Goal: Transaction & Acquisition: Purchase product/service

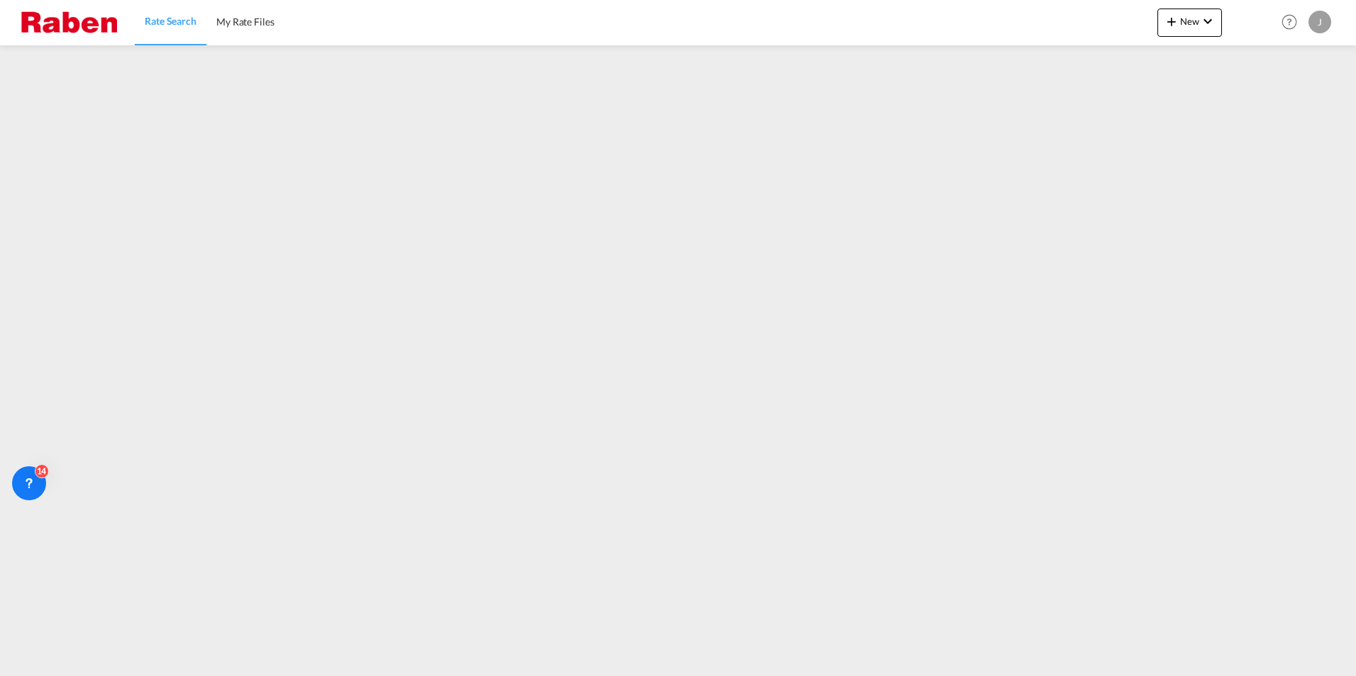
click at [95, 26] on img at bounding box center [69, 22] width 96 height 32
click at [175, 21] on span "Rate Search" at bounding box center [171, 21] width 52 height 12
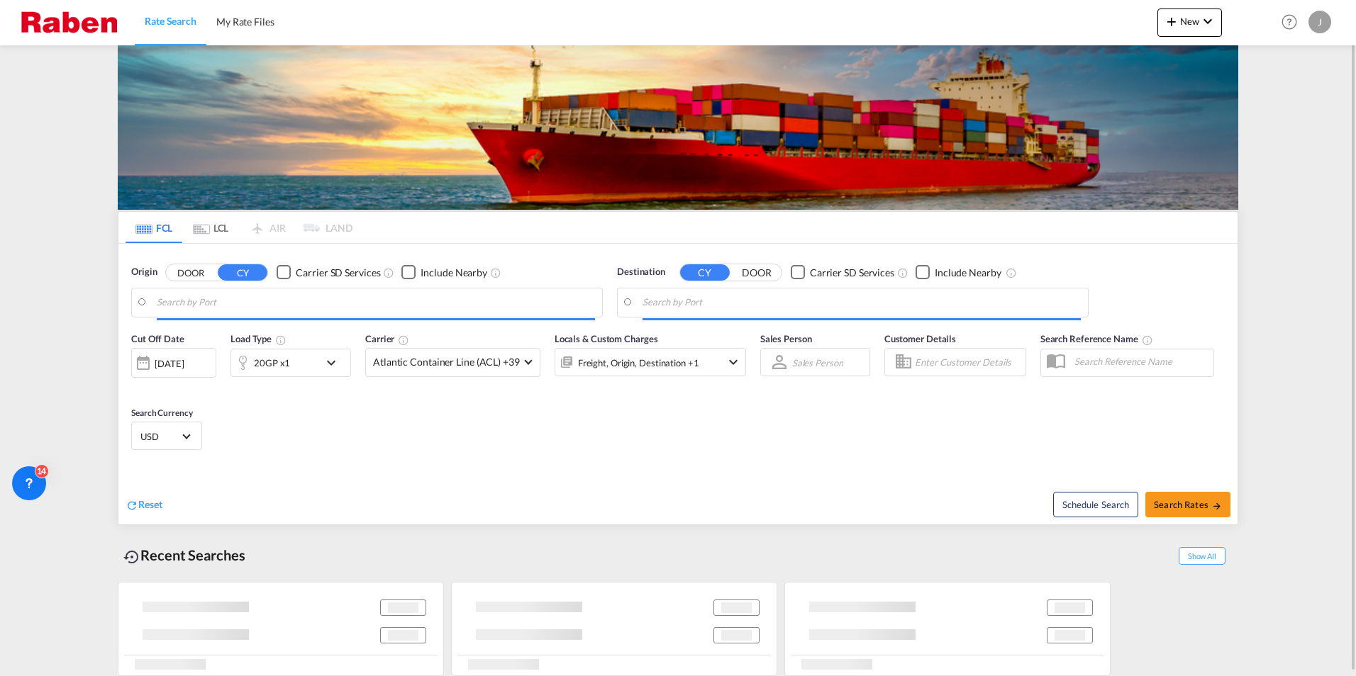
type input "[GEOGRAPHIC_DATA], [GEOGRAPHIC_DATA]"
type input "Hamad, QAHMD"
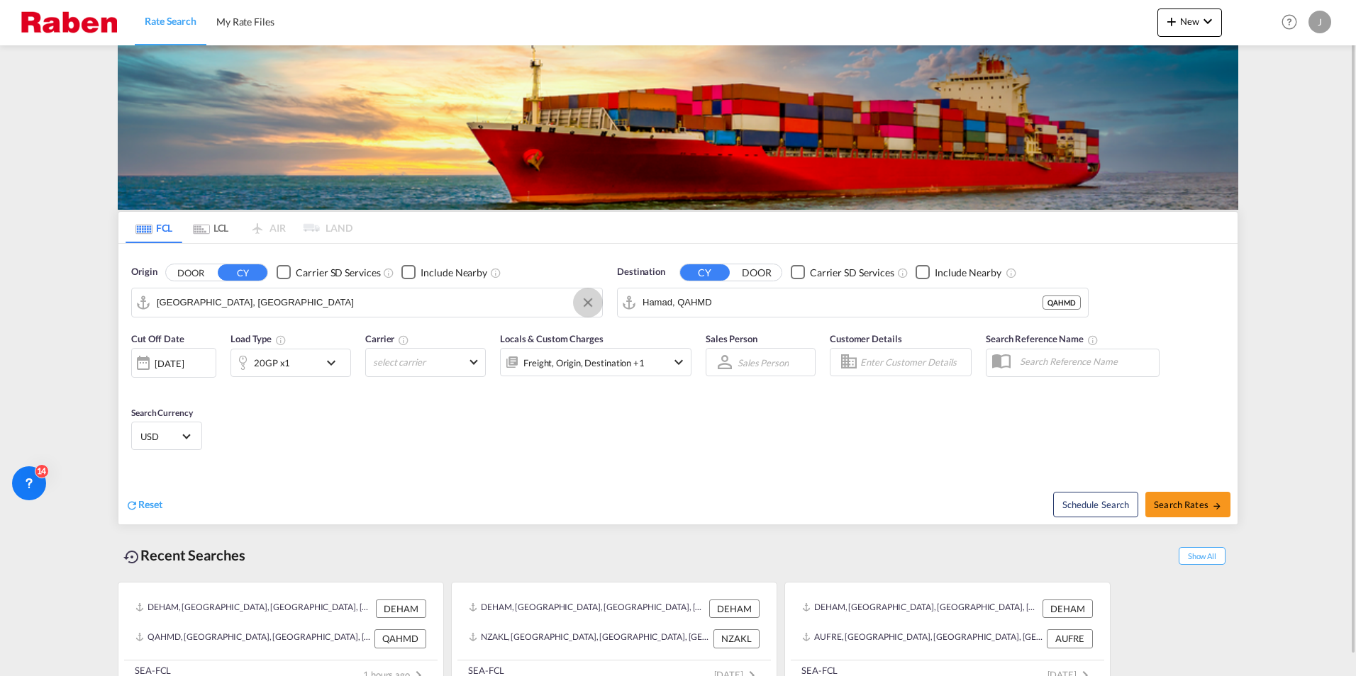
click at [587, 303] on button "Clear Input" at bounding box center [587, 302] width 21 height 21
click at [451, 303] on input "Search by Port" at bounding box center [376, 302] width 438 height 21
drag, startPoint x: 145, startPoint y: 294, endPoint x: 32, endPoint y: 293, distance: 113.4
drag, startPoint x: 203, startPoint y: 304, endPoint x: 137, endPoint y: 301, distance: 66.0
click at [137, 301] on md-input-container "93333" at bounding box center [367, 303] width 470 height 28
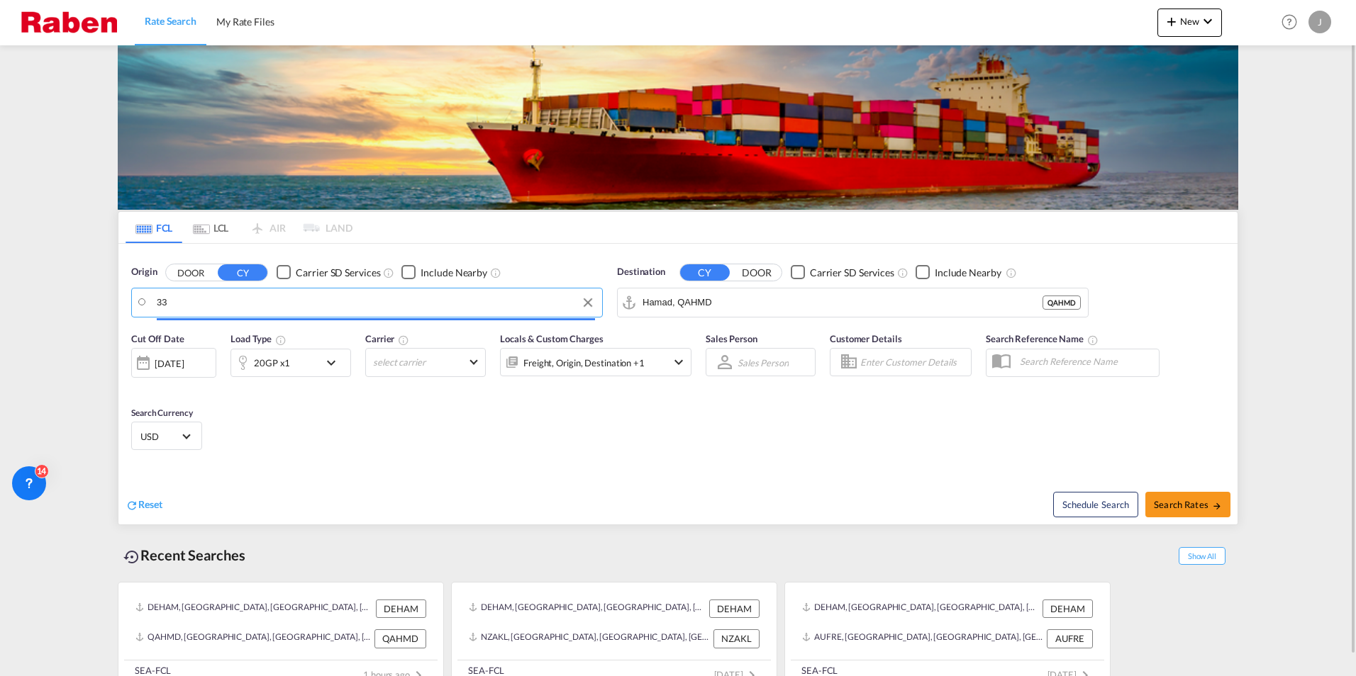
type input "3"
type input "neustadt an der"
click at [191, 274] on button "DOOR" at bounding box center [191, 272] width 50 height 16
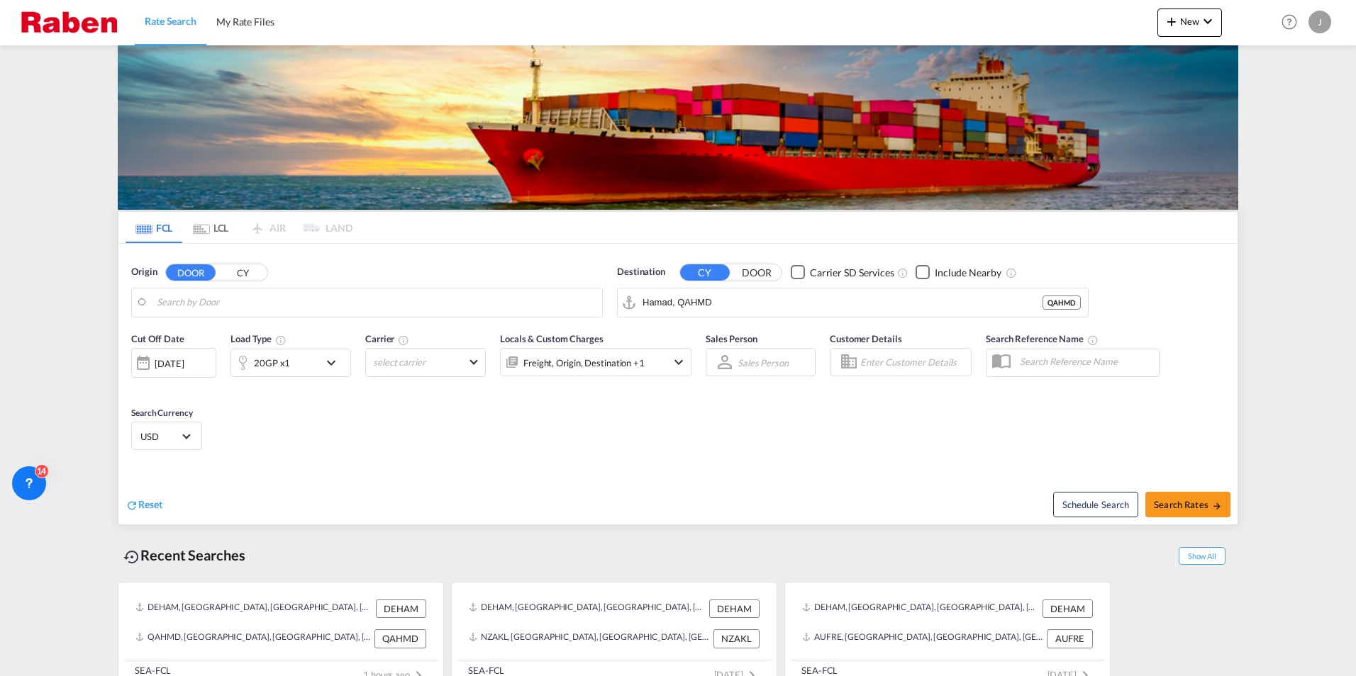
click at [206, 302] on input "Search by Door" at bounding box center [376, 302] width 438 height 21
type input "93333"
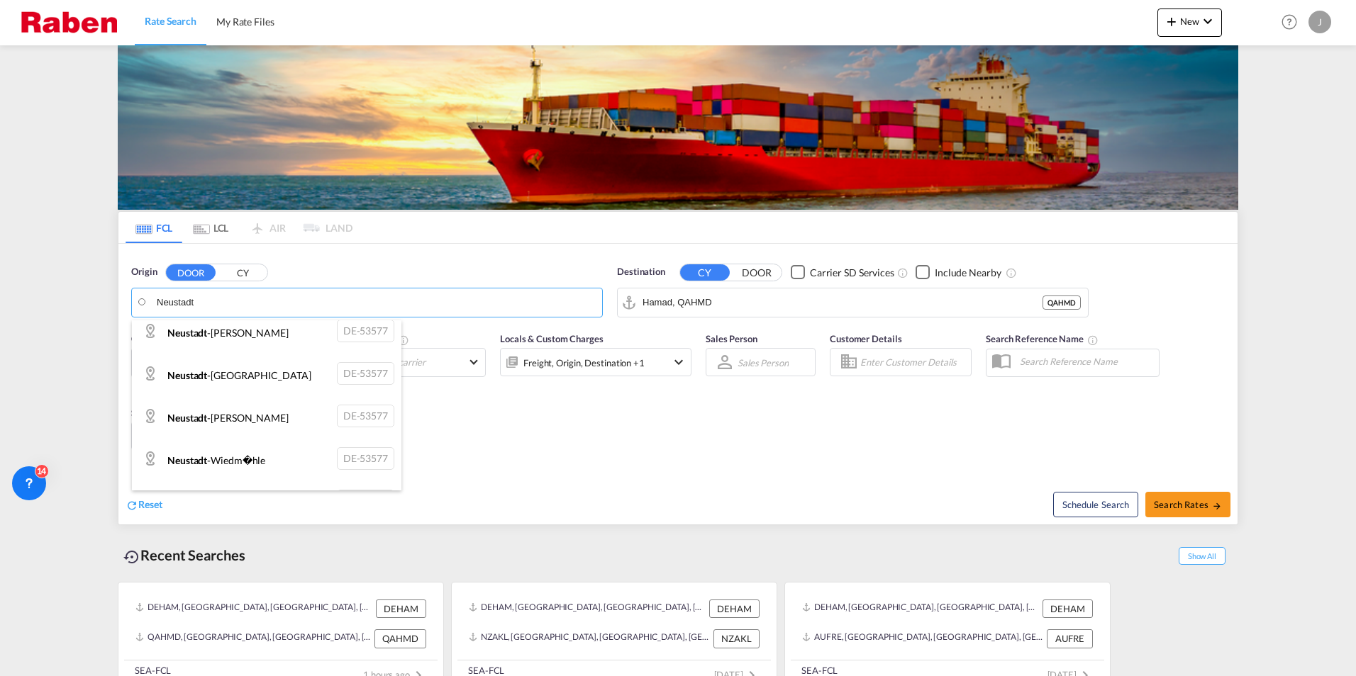
scroll to position [1778, 0]
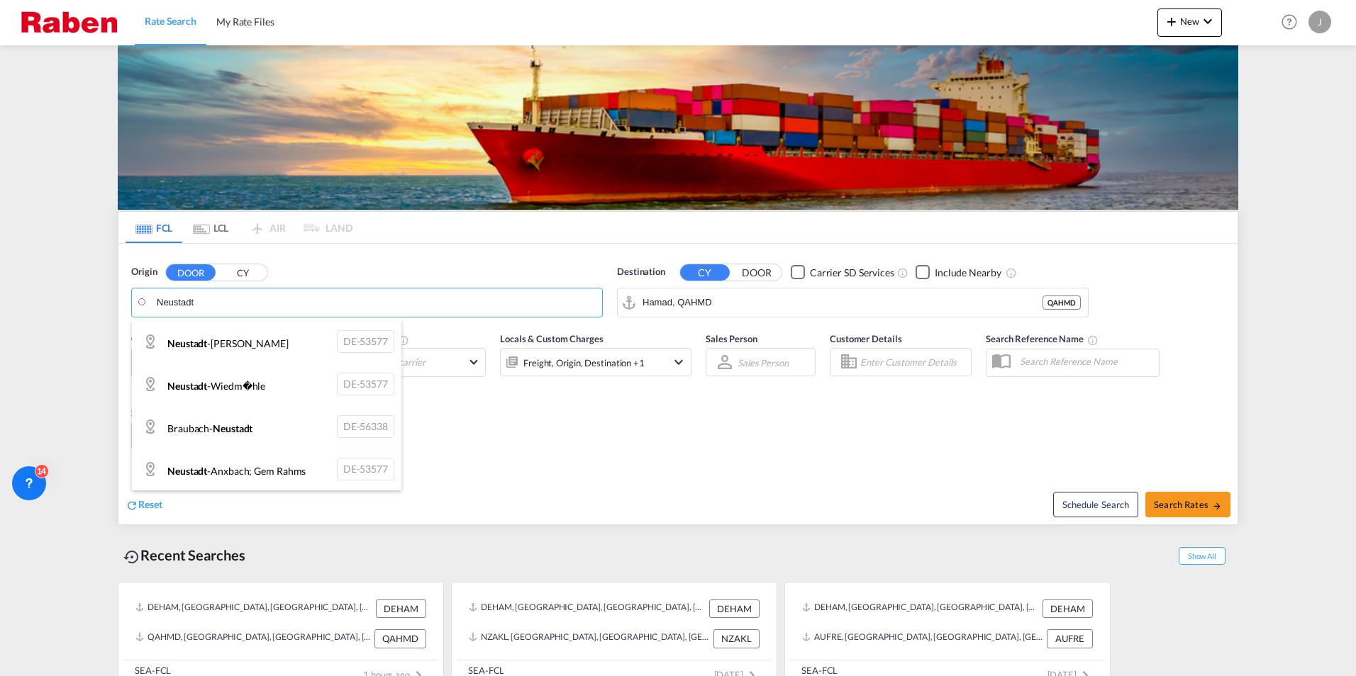
type input "Neustadt"
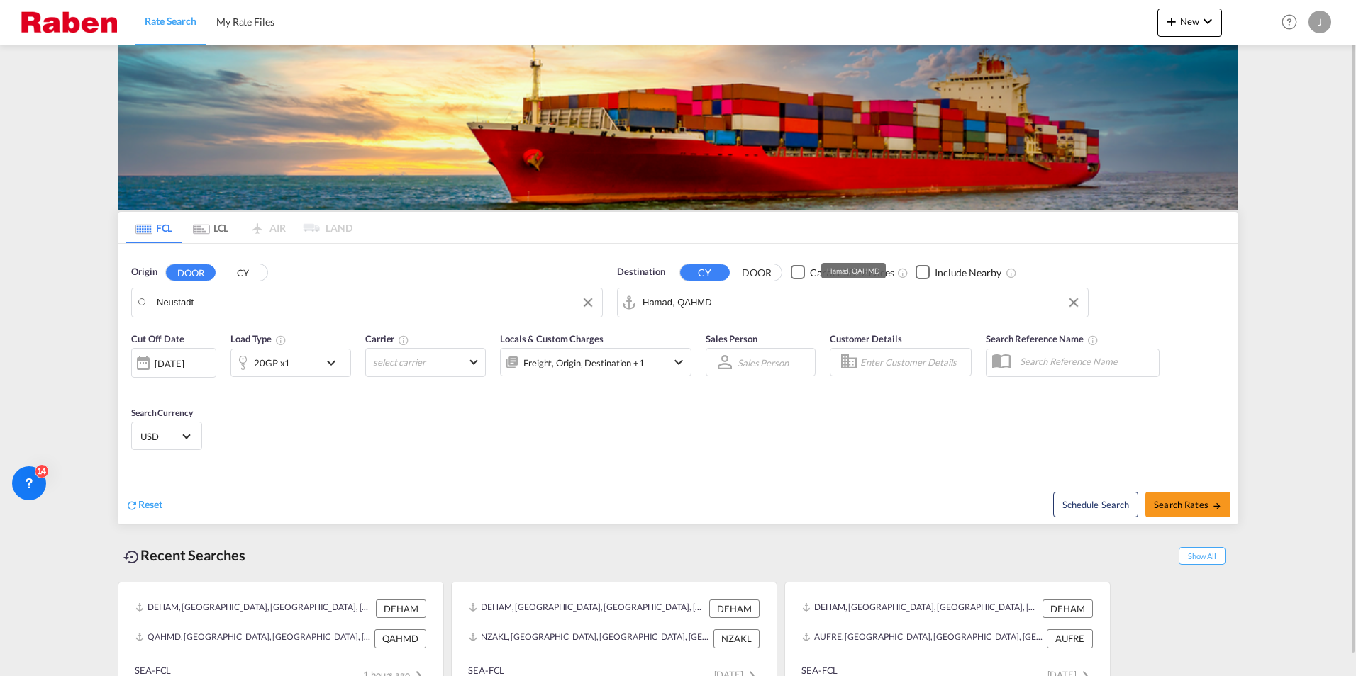
drag, startPoint x: 208, startPoint y: 308, endPoint x: 247, endPoint y: 303, distance: 39.3
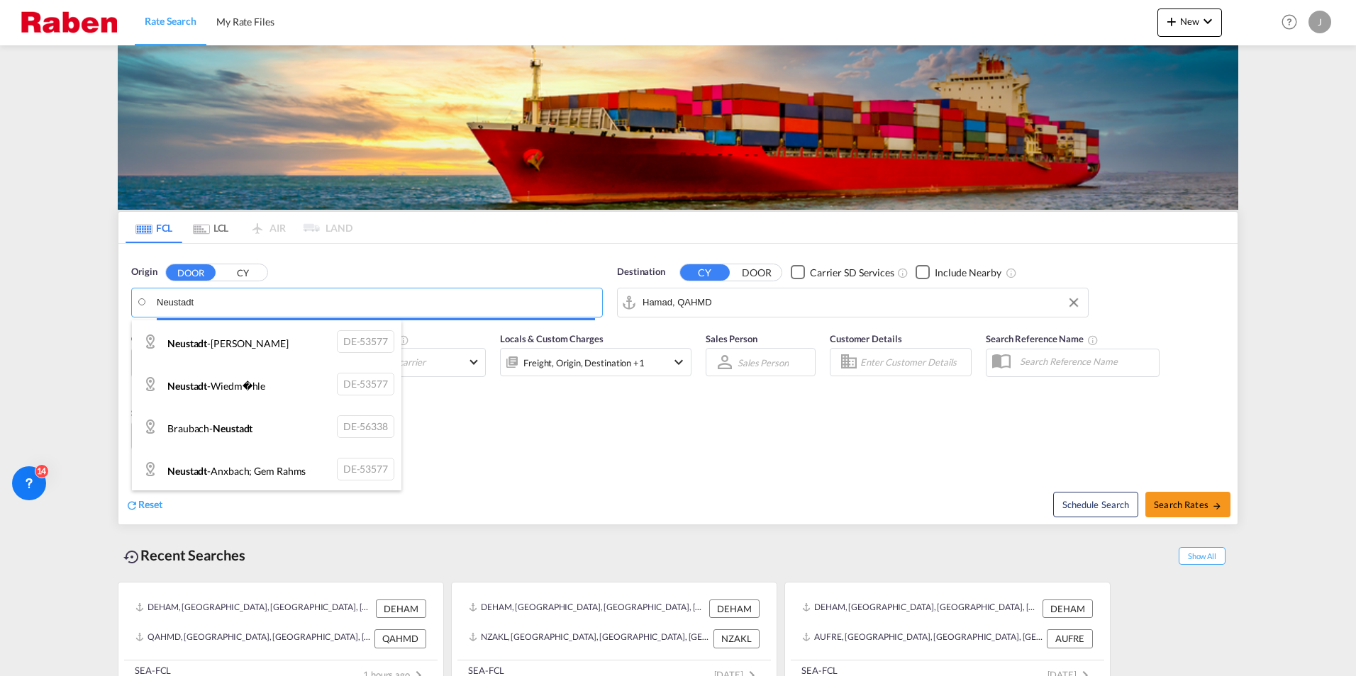
scroll to position [1744, 0]
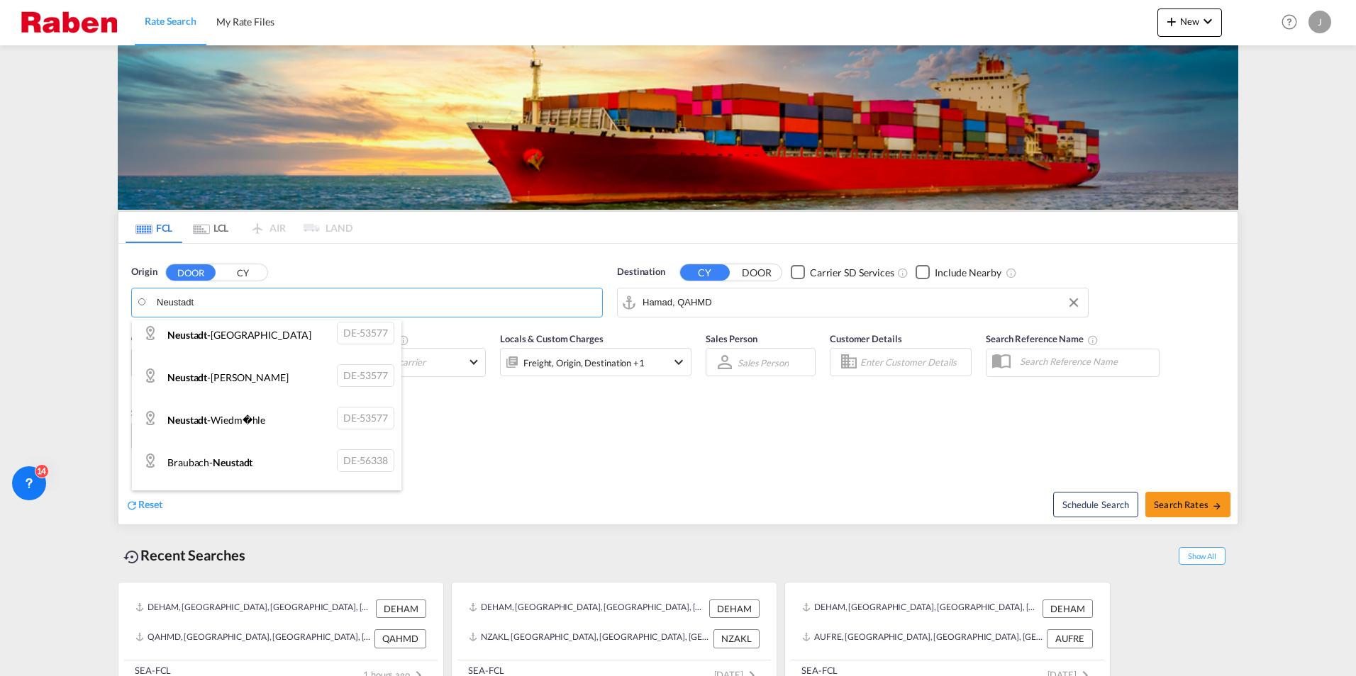
drag, startPoint x: 457, startPoint y: 302, endPoint x: 201, endPoint y: 301, distance: 255.9
click at [201, 301] on body "Rate Search My Rate Files Rate Search My Rate Files New Rates Ratecard Rateshee…" at bounding box center [678, 338] width 1356 height 676
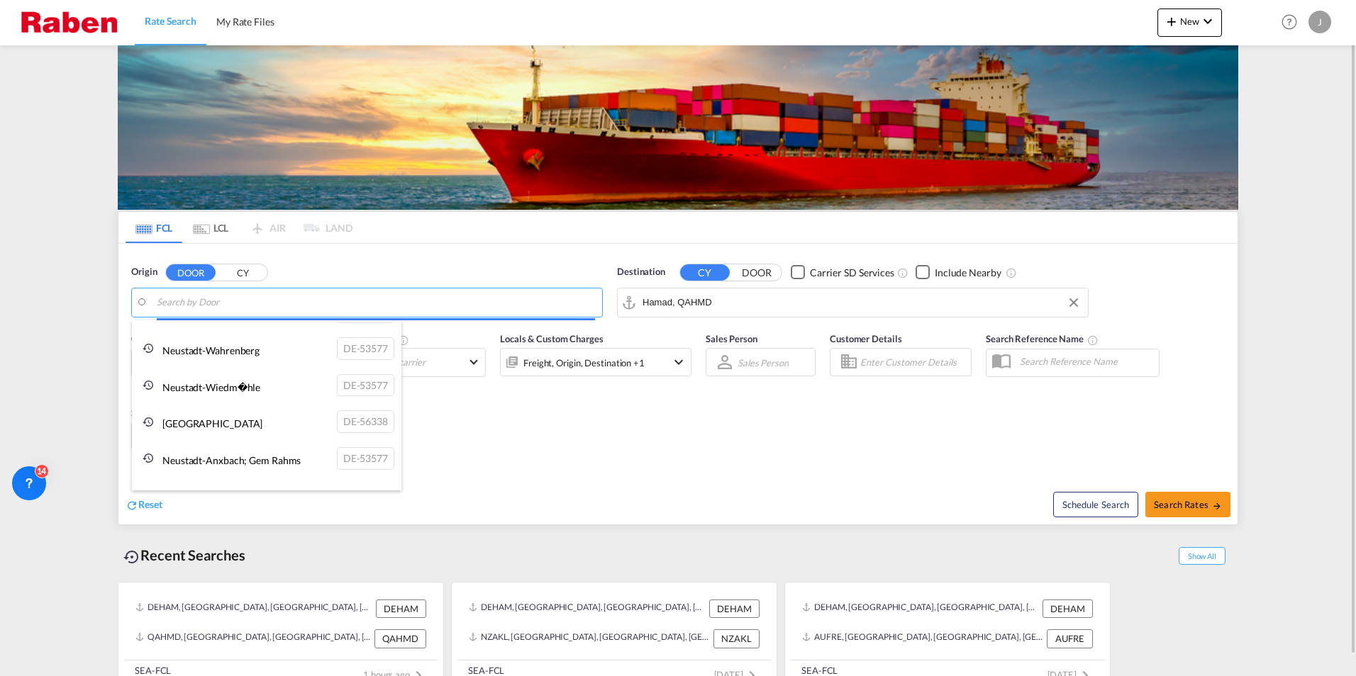
type input "9"
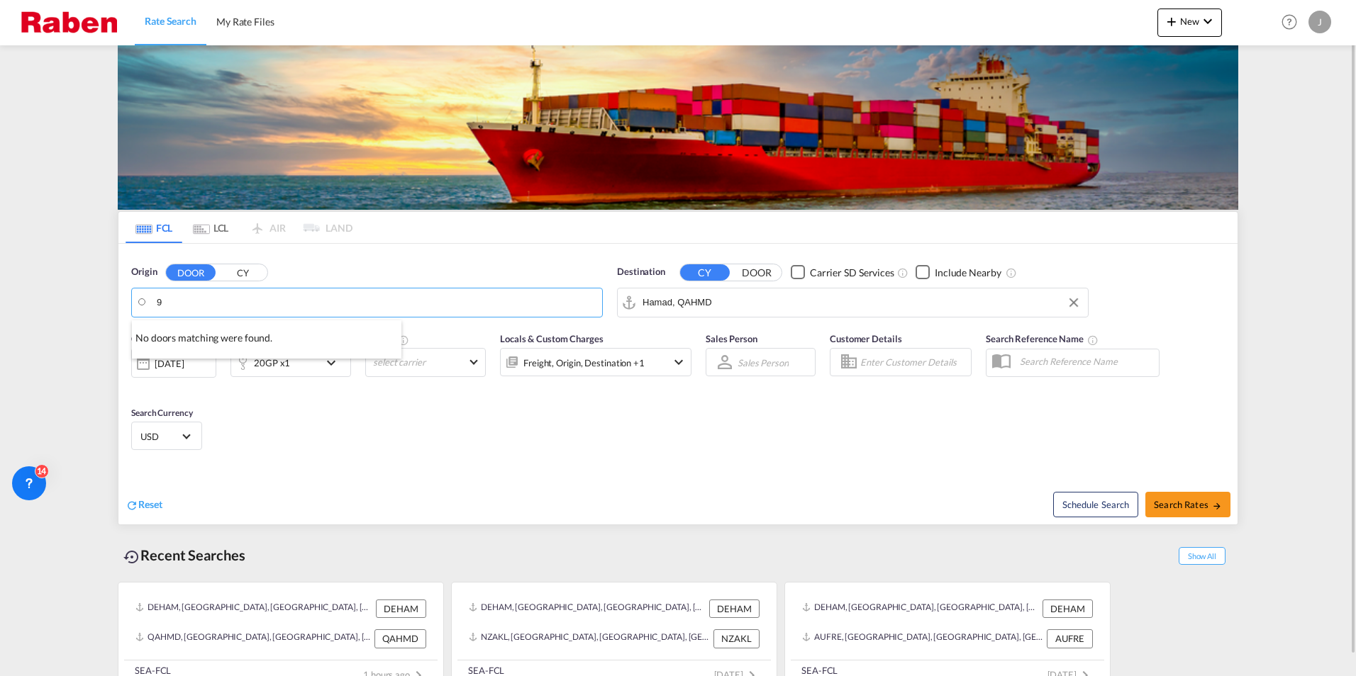
scroll to position [0, 0]
type input "DE-93333"
click at [243, 272] on button "CY" at bounding box center [243, 272] width 50 height 16
click at [592, 306] on md-icon "Clear Input" at bounding box center [588, 303] width 16 height 16
click at [231, 306] on body "Rate Search My Rate Files Rate Search My Rate Files New Rates Ratecard Rateshee…" at bounding box center [678, 338] width 1356 height 676
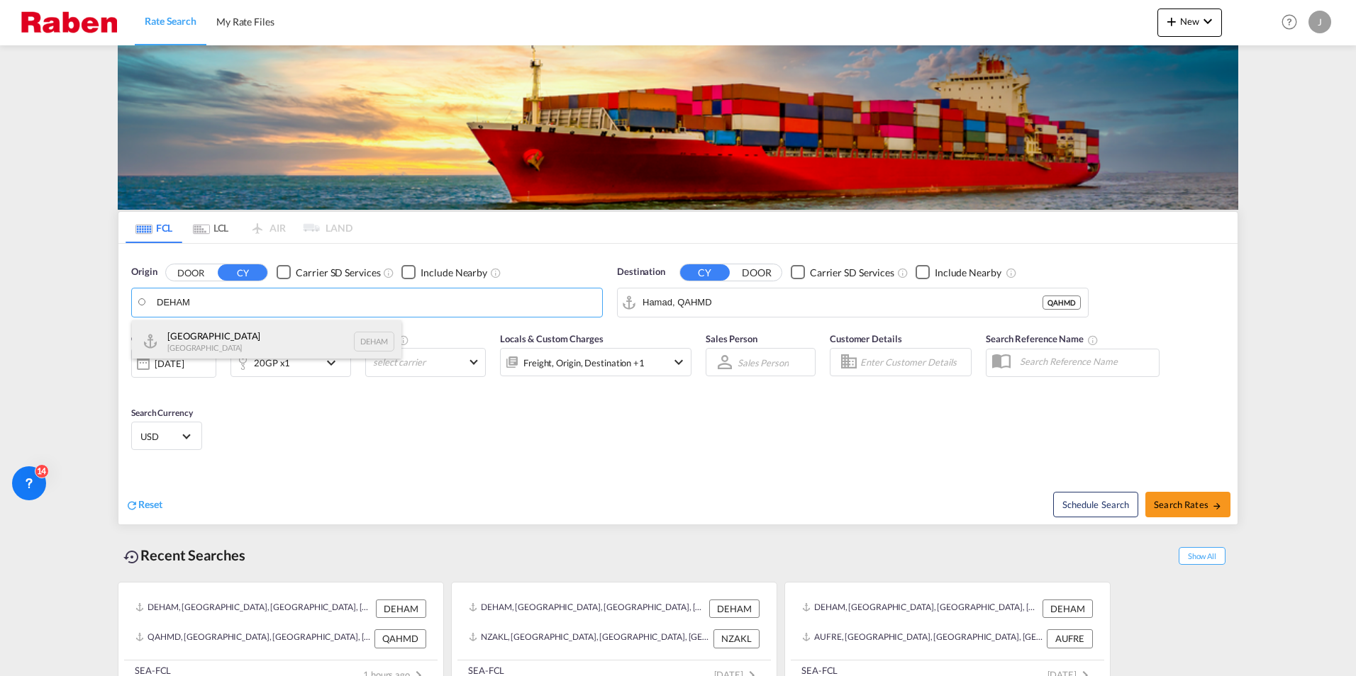
click at [207, 334] on div "[GEOGRAPHIC_DATA] [GEOGRAPHIC_DATA] DEHAM" at bounding box center [266, 341] width 269 height 43
type input "[GEOGRAPHIC_DATA], [GEOGRAPHIC_DATA]"
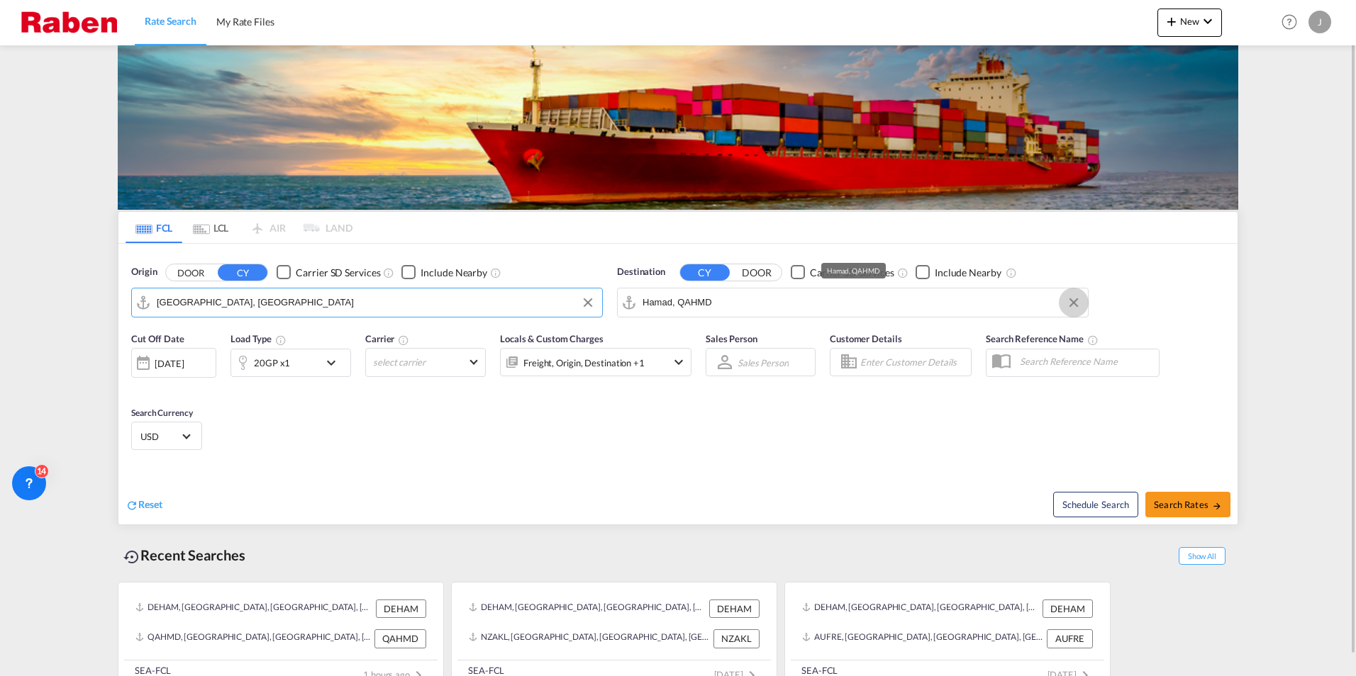
click at [1076, 304] on button "Clear Input" at bounding box center [1073, 302] width 21 height 21
click at [932, 308] on input "Search by Port" at bounding box center [861, 302] width 438 height 21
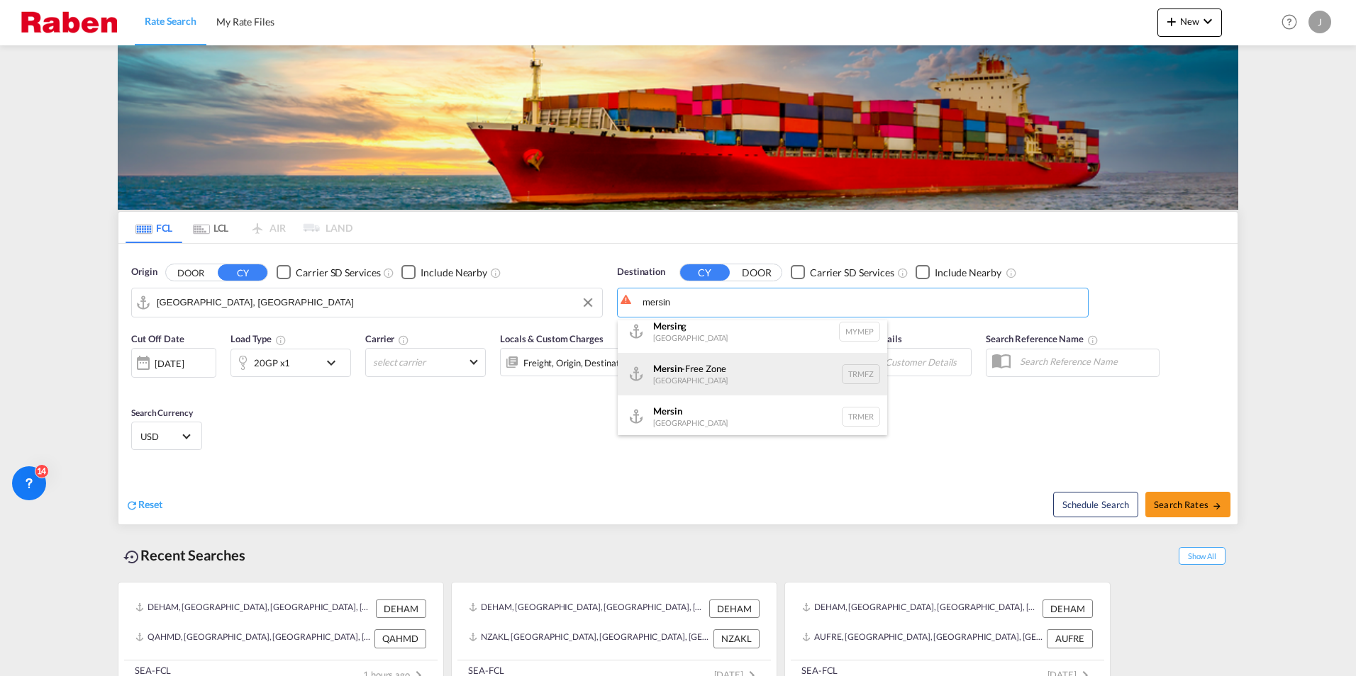
scroll to position [13, 0]
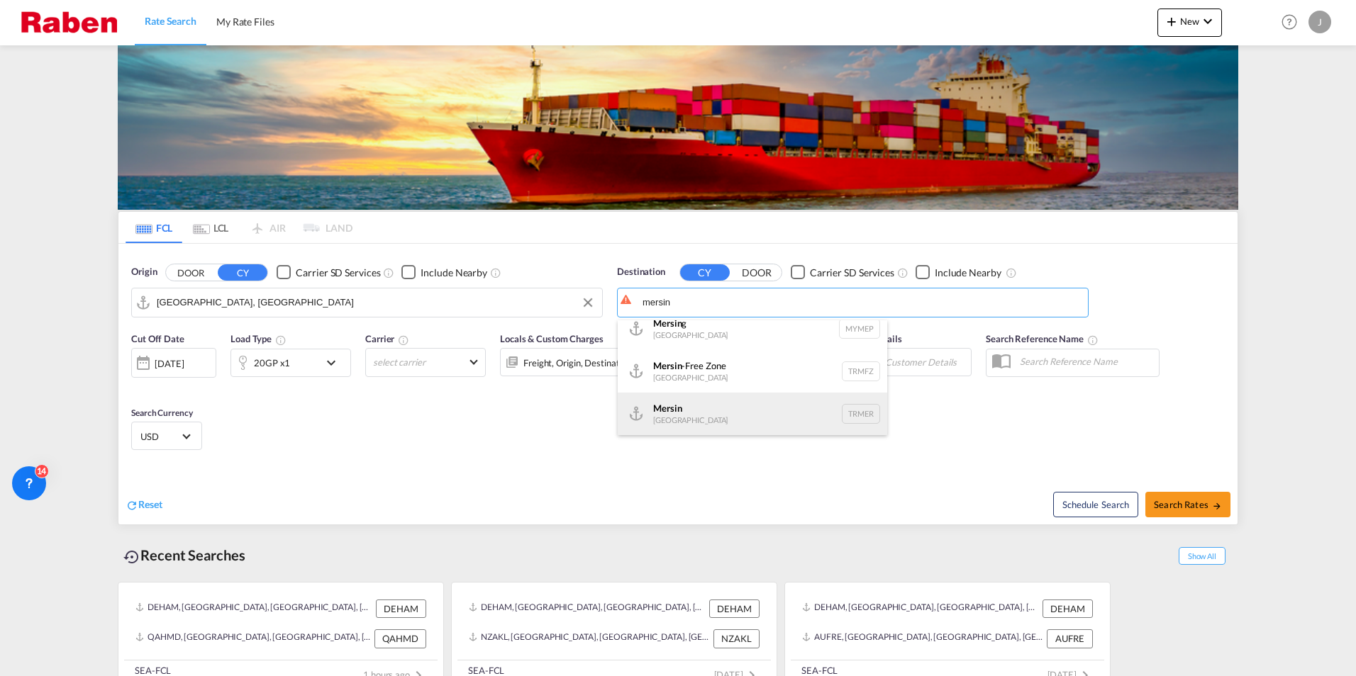
click at [700, 410] on div "Mersin [GEOGRAPHIC_DATA] TRMER" at bounding box center [752, 414] width 269 height 43
type input "Mersin, TRMER"
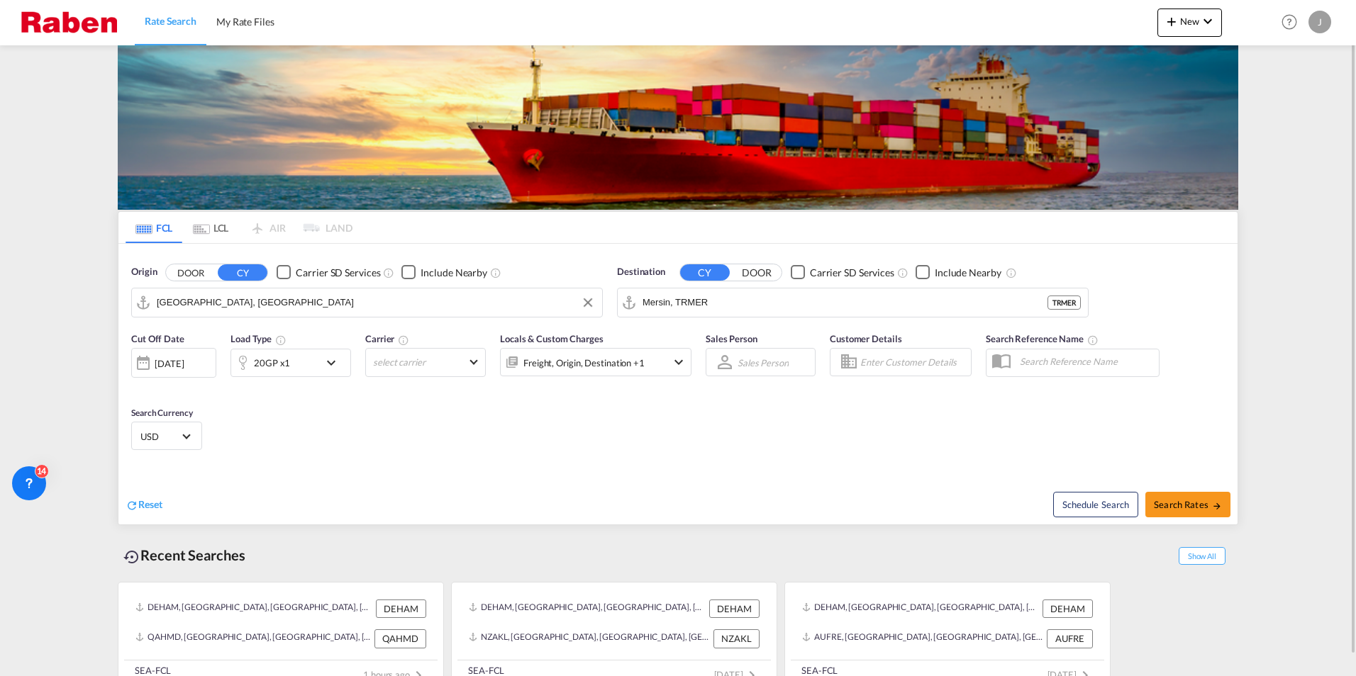
click at [334, 361] on md-icon "icon-chevron-down" at bounding box center [335, 362] width 24 height 17
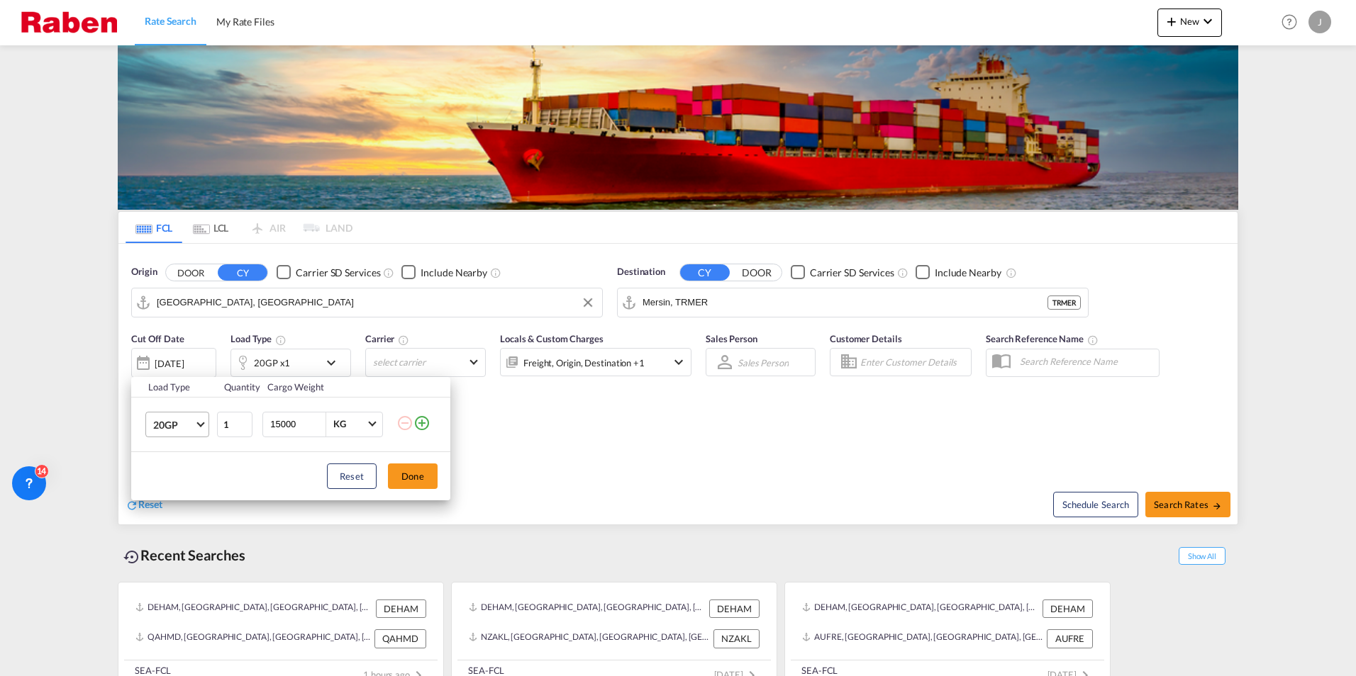
click at [197, 423] on span "Choose: \a20GP" at bounding box center [200, 423] width 8 height 8
click at [183, 490] on md-option "40HC" at bounding box center [190, 493] width 96 height 34
click at [410, 479] on button "Done" at bounding box center [413, 477] width 50 height 26
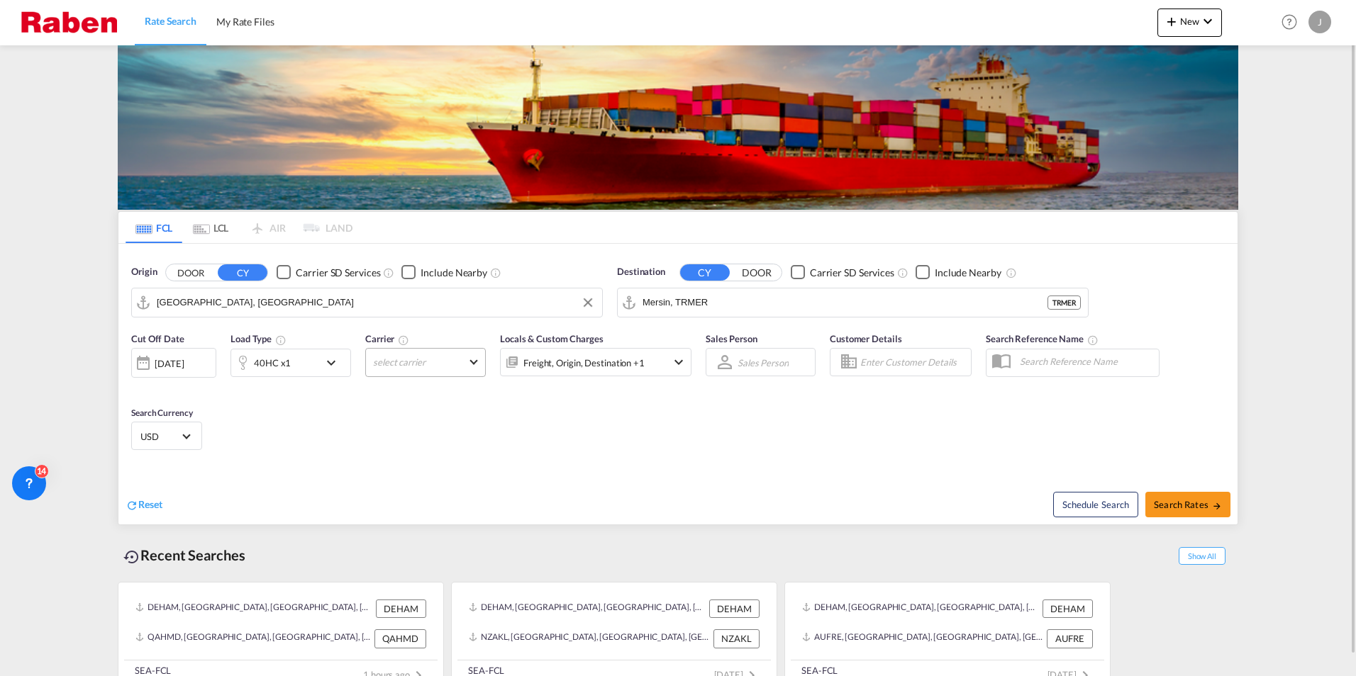
click at [471, 364] on md-select "select carrier Online Rates 0 All (26) CMA CGM | Contract API CMA CGM | SpotOn …" at bounding box center [425, 362] width 121 height 29
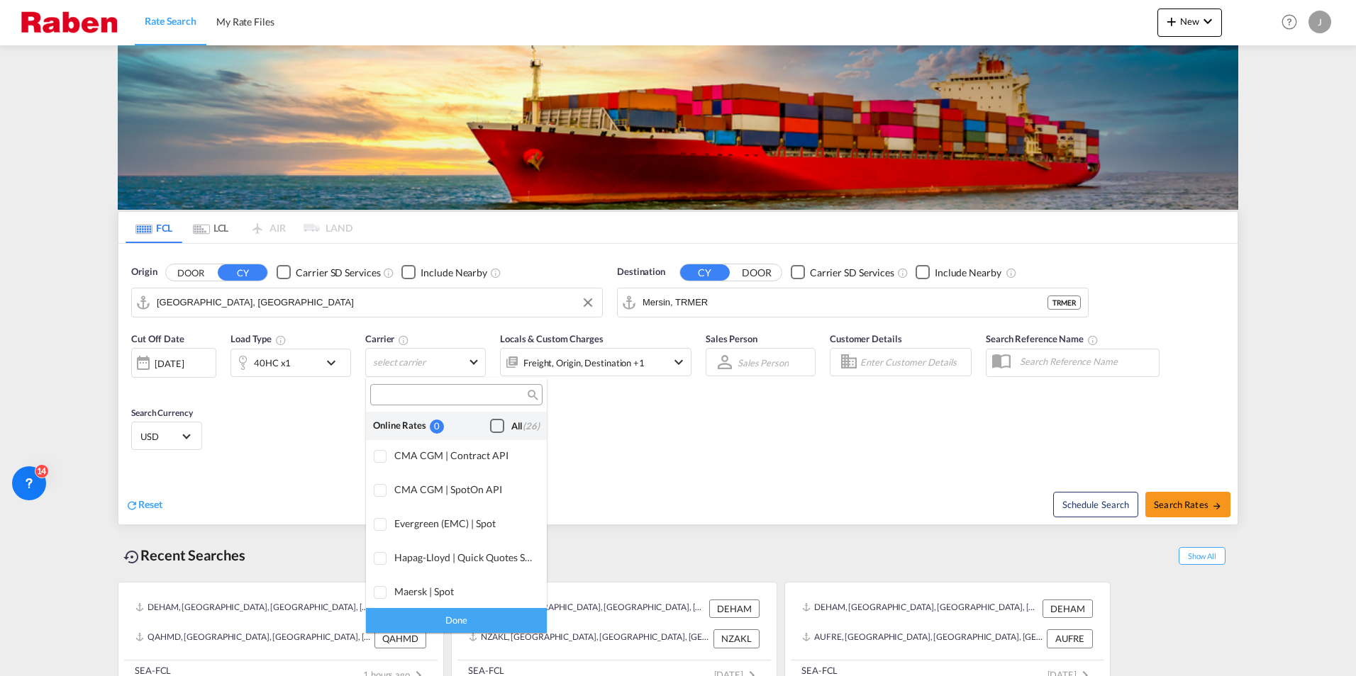
click at [490, 424] on div "Checkbox No Ink" at bounding box center [497, 426] width 14 height 14
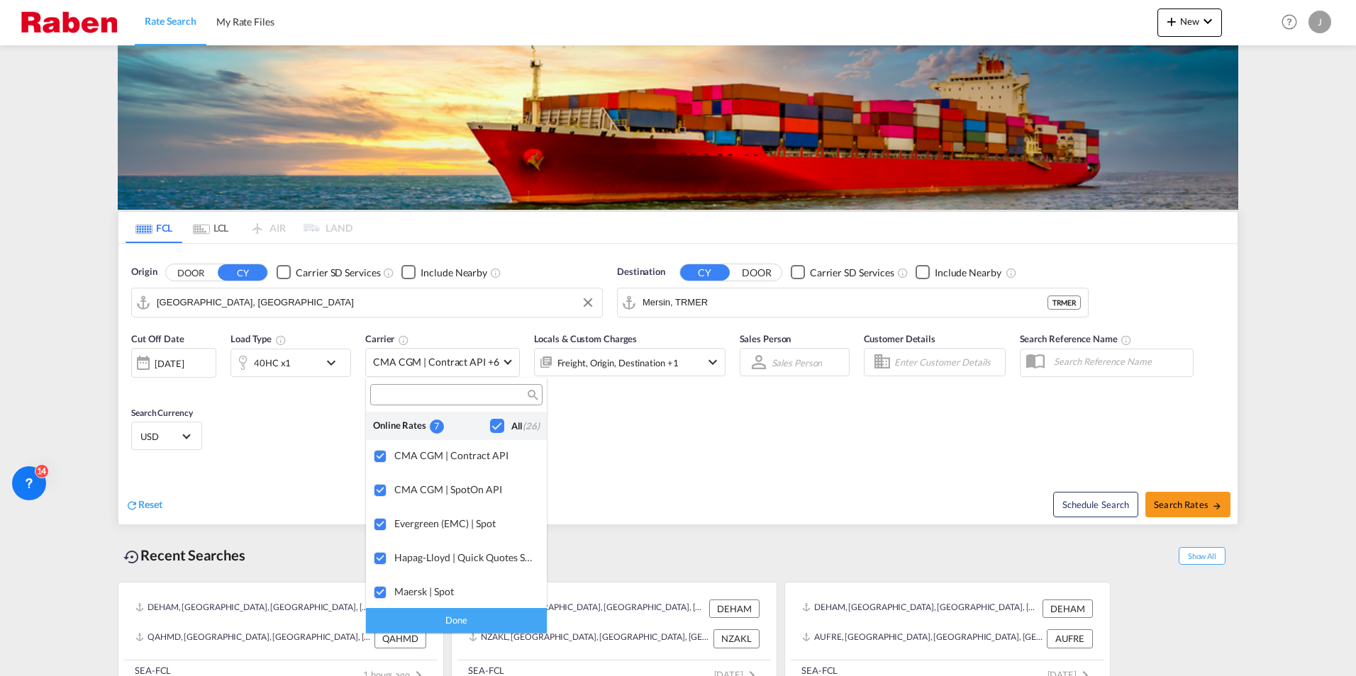
click at [482, 619] on div "Done" at bounding box center [456, 620] width 181 height 25
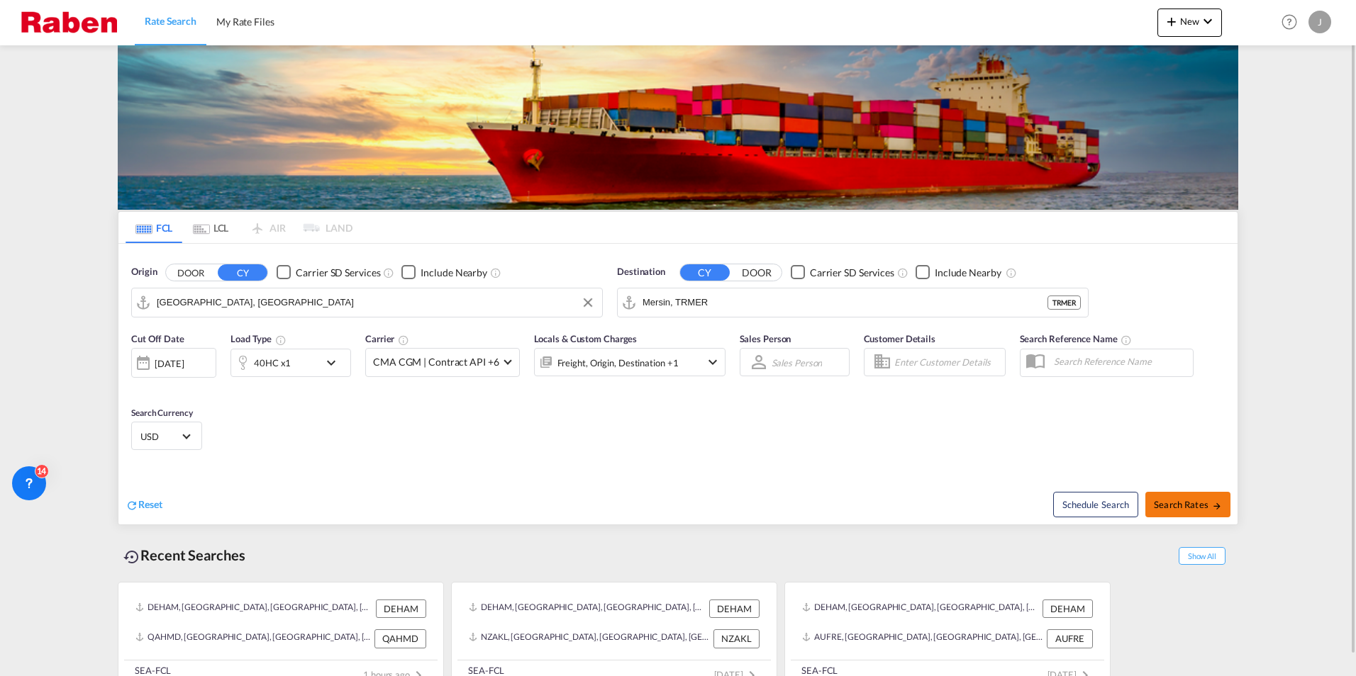
click at [1197, 508] on span "Search Rates" at bounding box center [1187, 504] width 68 height 11
type input "DEHAM to TRMER / [DATE]"
